Goal: Transaction & Acquisition: Download file/media

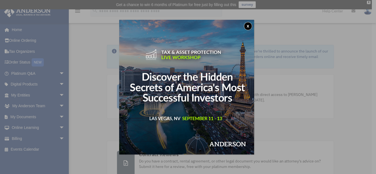
click at [56, 93] on div "x" at bounding box center [188, 87] width 376 height 174
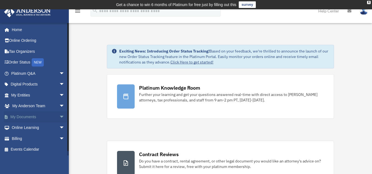
click at [59, 117] on span "arrow_drop_down" at bounding box center [64, 116] width 11 height 11
click at [27, 128] on link "Box" at bounding box center [40, 127] width 65 height 11
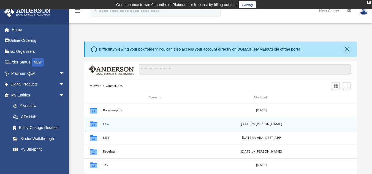
click at [240, 121] on div "Collaborated Folder Law Mon Aug 25 2025 by Skye Lovelace" at bounding box center [220, 124] width 273 height 14
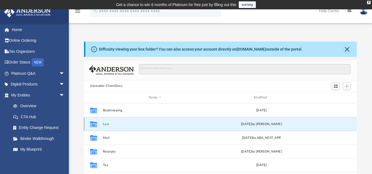
click at [107, 124] on button "Law" at bounding box center [155, 124] width 104 height 4
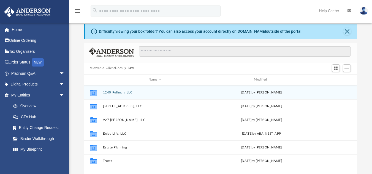
scroll to position [28, 0]
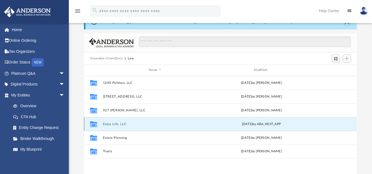
click at [110, 124] on button "Enjoy Life, LLC" at bounding box center [155, 124] width 104 height 4
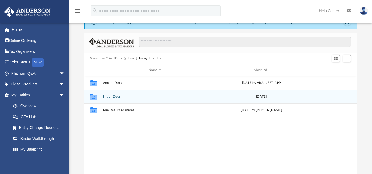
click at [116, 97] on button "Initial Docs" at bounding box center [155, 97] width 104 height 4
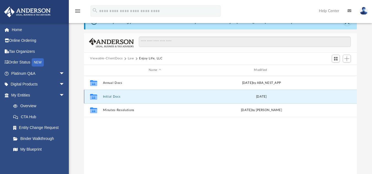
click at [116, 97] on button "Initial Docs" at bounding box center [155, 97] width 104 height 4
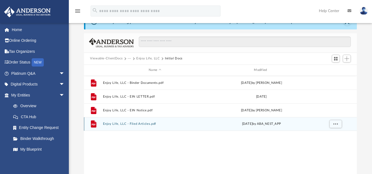
click at [151, 124] on button "Enjoy Life, LLC - Filed Articles.pdf" at bounding box center [155, 124] width 104 height 4
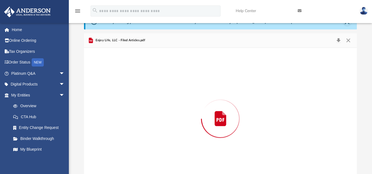
scroll to position [43, 0]
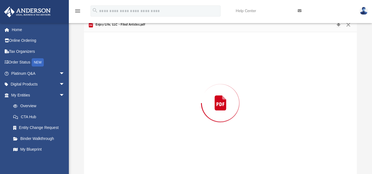
click at [151, 124] on div "Preview" at bounding box center [220, 103] width 273 height 142
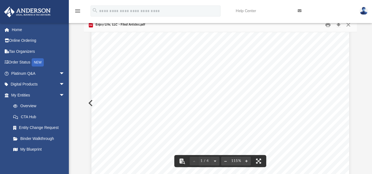
scroll to position [0, 0]
click at [338, 24] on button "Download" at bounding box center [338, 24] width 10 height 9
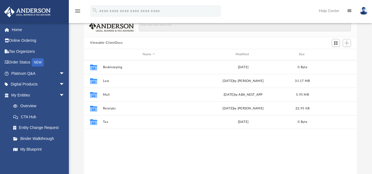
scroll to position [121, 269]
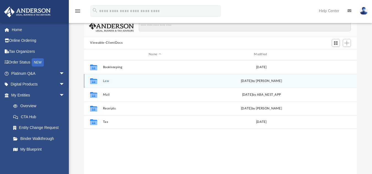
click at [107, 81] on button "Law" at bounding box center [155, 81] width 104 height 4
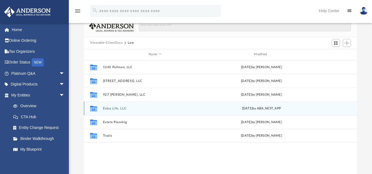
click at [119, 108] on button "Enjoy Life, LLC" at bounding box center [155, 108] width 104 height 4
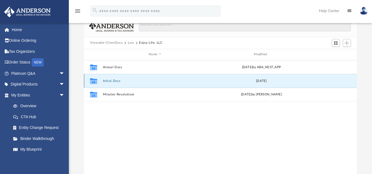
click at [116, 81] on button "Initial Docs" at bounding box center [155, 81] width 104 height 4
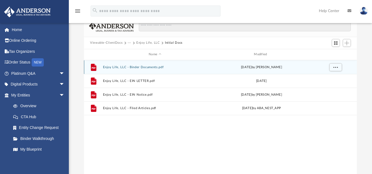
click at [144, 67] on button "Enjoy Life, LLC - Binder Documents.pdf" at bounding box center [155, 67] width 104 height 4
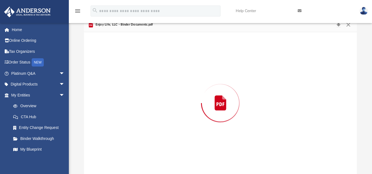
click at [144, 67] on div "Preview" at bounding box center [220, 103] width 273 height 142
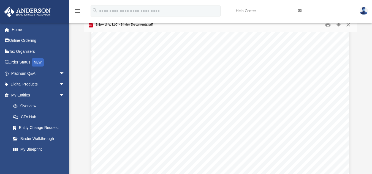
scroll to position [2449, 0]
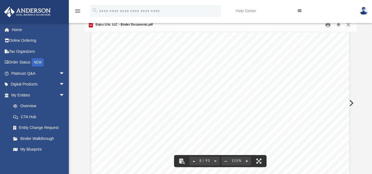
click at [327, 26] on button "Print" at bounding box center [328, 24] width 11 height 9
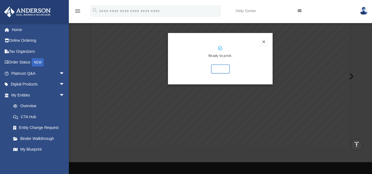
scroll to position [43, 0]
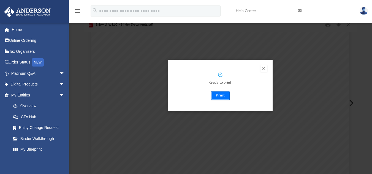
click at [225, 95] on button "Print" at bounding box center [220, 95] width 18 height 9
